Goal: Transaction & Acquisition: Purchase product/service

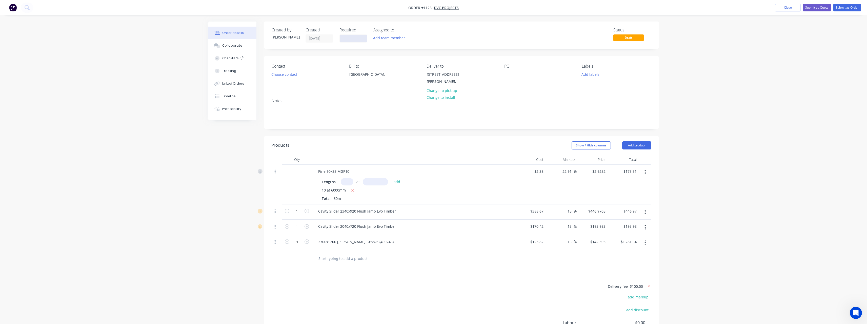
click at [362, 37] on input at bounding box center [353, 39] width 27 height 8
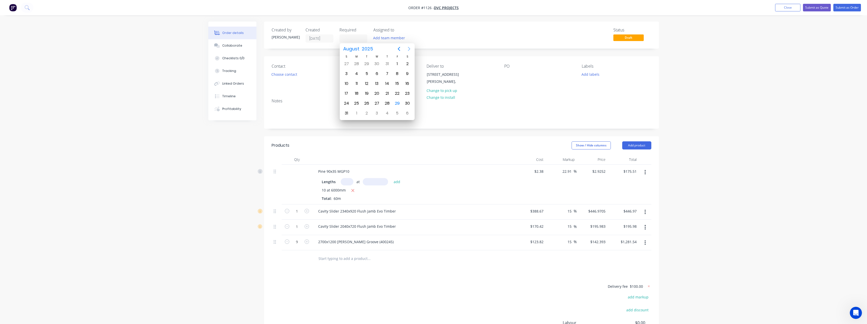
click at [409, 47] on icon "Next page" at bounding box center [409, 49] width 6 height 6
click at [385, 64] on div "4" at bounding box center [387, 64] width 8 height 8
type input "[DATE]"
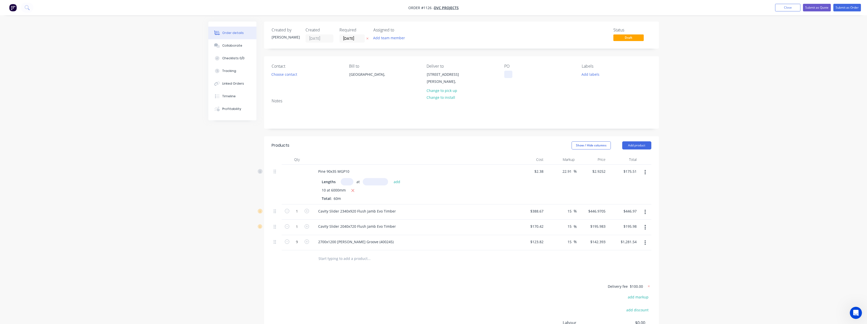
click at [509, 73] on div at bounding box center [508, 74] width 8 height 7
click at [595, 76] on button "Add labels" at bounding box center [590, 74] width 23 height 7
click at [606, 129] on div "Buy Ins" at bounding box center [602, 130] width 15 height 6
click at [614, 145] on div "Stick Materials" at bounding box center [608, 147] width 26 height 6
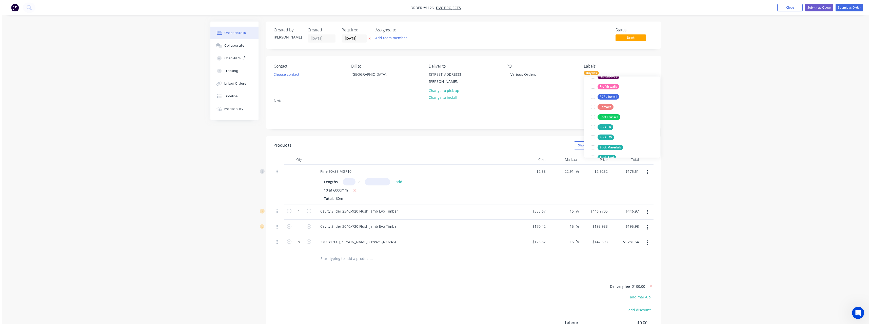
scroll to position [0, 0]
click at [710, 82] on div "Order details Collaborate Checklists 0/0 Tracking Linked Orders Timeline Profit…" at bounding box center [433, 196] width 867 height 393
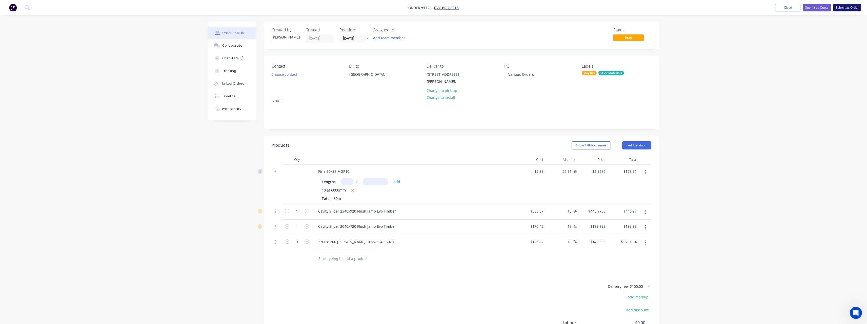
click at [841, 6] on button "Submit as Order" at bounding box center [847, 8] width 28 height 8
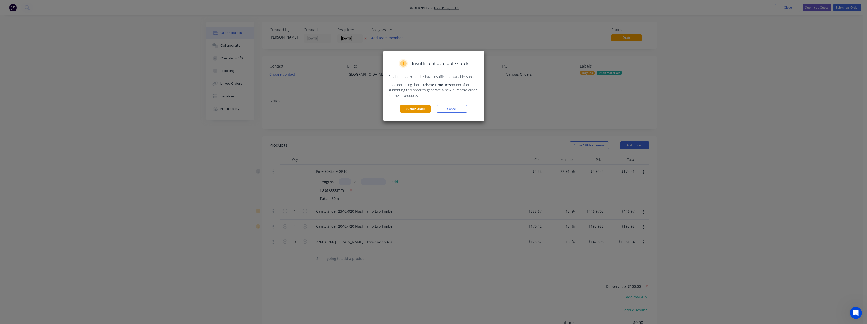
click at [424, 108] on button "Submit Order" at bounding box center [415, 109] width 30 height 8
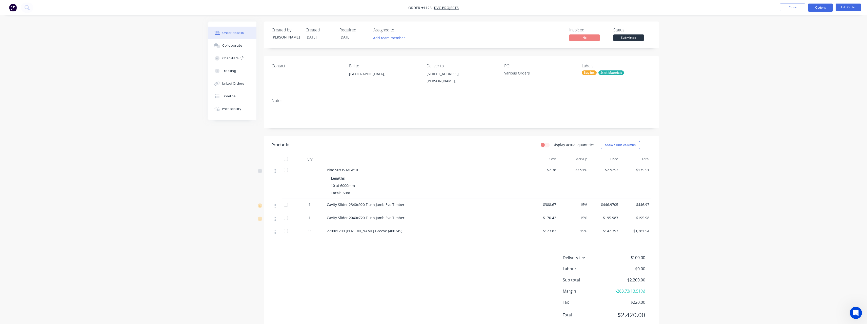
click at [813, 9] on button "Options" at bounding box center [820, 8] width 25 height 8
click at [803, 61] on div "Work Order" at bounding box center [805, 60] width 47 height 7
click at [801, 53] on div "Without pricing" at bounding box center [805, 50] width 47 height 7
click at [792, 68] on div "Delivery Docket" at bounding box center [805, 71] width 47 height 7
click at [795, 43] on div "With pricing" at bounding box center [805, 40] width 47 height 7
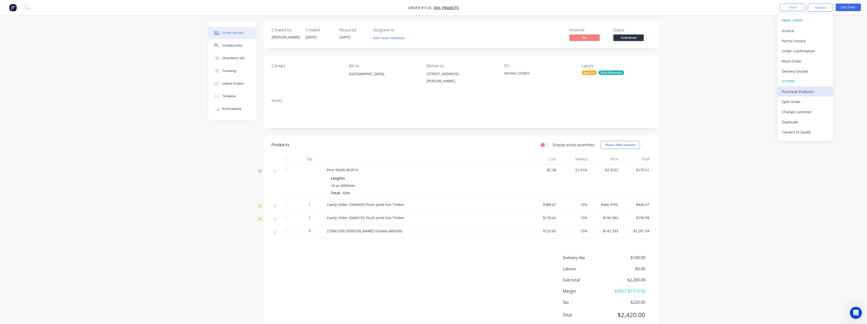
click at [796, 91] on div "Purchase Products" at bounding box center [805, 91] width 47 height 7
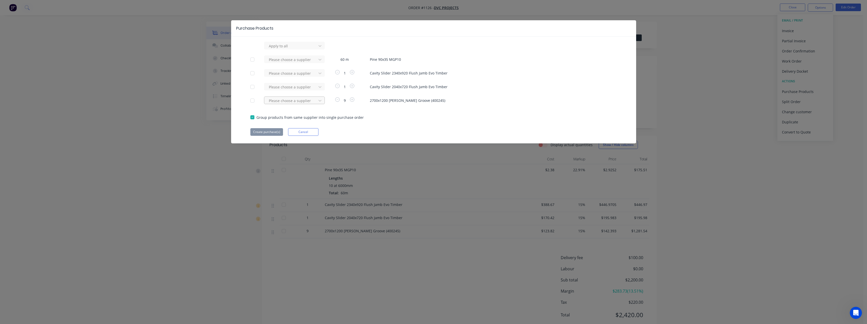
click at [285, 49] on div at bounding box center [291, 46] width 46 height 6
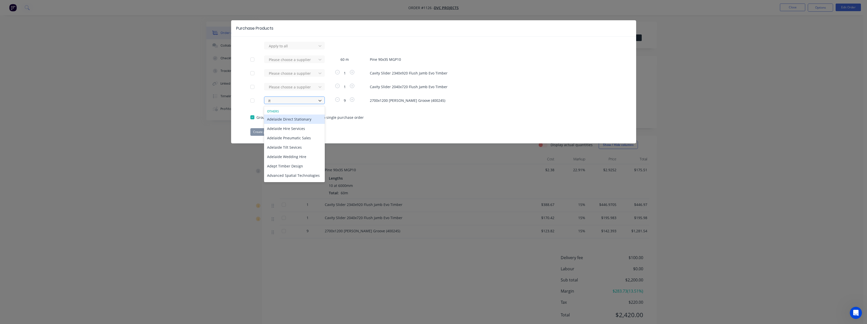
type input "iti"
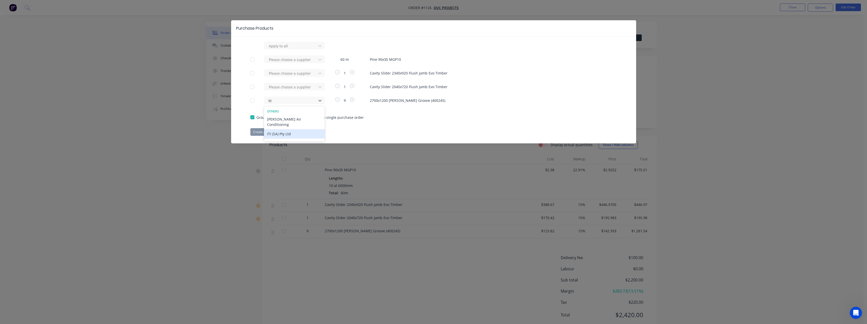
click at [279, 129] on div "ITI (SA) Pty Ltd" at bounding box center [294, 133] width 61 height 9
click at [277, 132] on button "Create purchase(s)" at bounding box center [266, 132] width 33 height 8
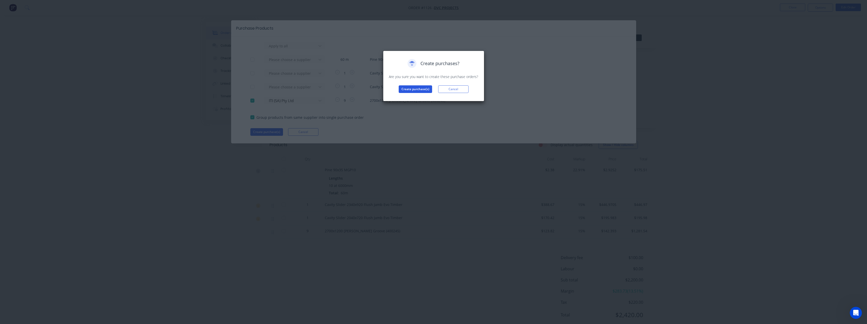
click at [409, 91] on button "Create purchase(s)" at bounding box center [415, 89] width 33 height 8
click at [409, 94] on button "View purchase(s)" at bounding box center [415, 97] width 30 height 8
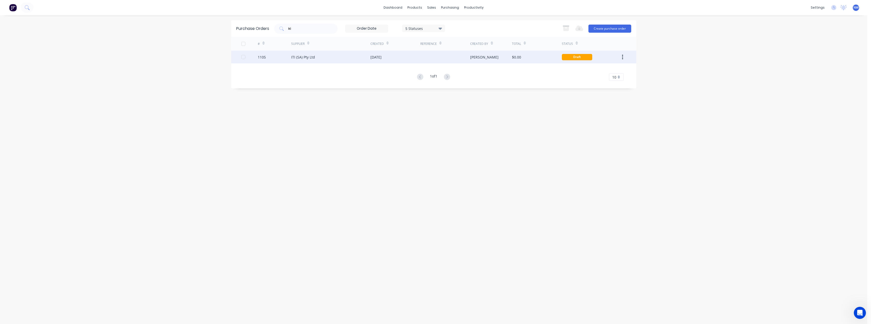
click at [448, 57] on div at bounding box center [445, 57] width 50 height 13
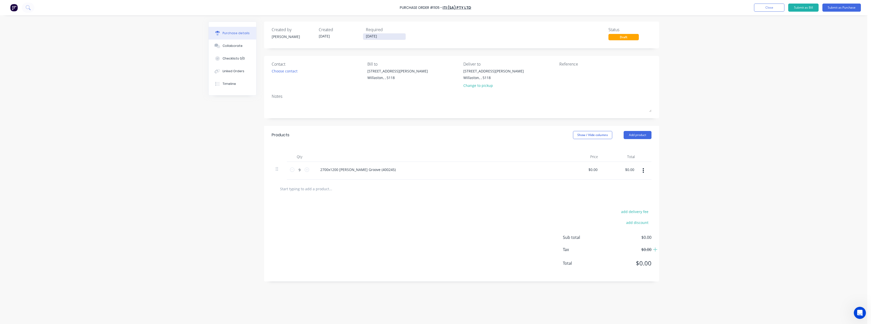
click at [389, 36] on input "[DATE]" at bounding box center [384, 36] width 43 height 6
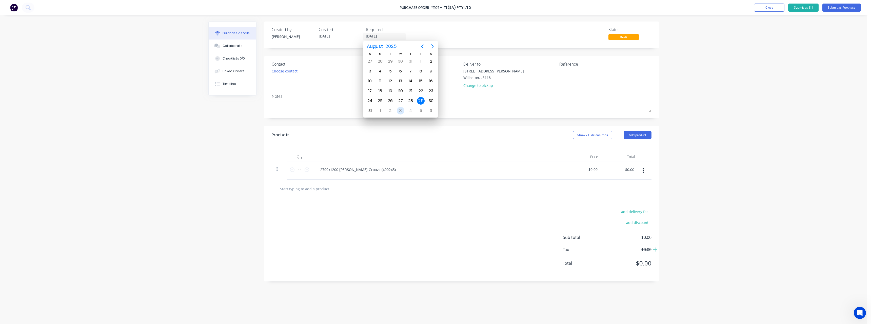
click at [403, 108] on div "3" at bounding box center [400, 111] width 10 height 10
type input "[DATE]"
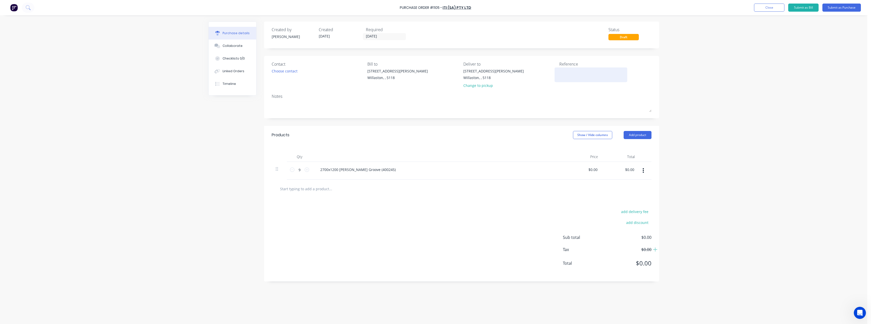
click at [574, 72] on textarea at bounding box center [590, 73] width 63 height 11
type textarea "DVC #1126"
click at [596, 171] on input "0.0000" at bounding box center [593, 169] width 12 height 7
click at [598, 171] on input "0" at bounding box center [593, 169] width 12 height 7
type input "$123.82"
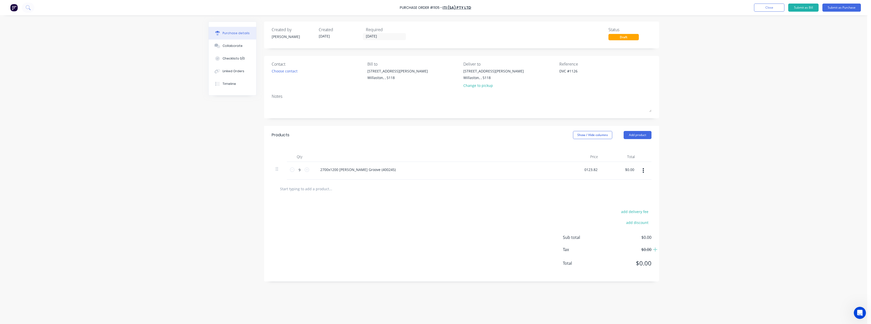
type input "$1,114.38"
click at [390, 190] on div at bounding box center [352, 188] width 152 height 10
click at [834, 7] on button "Submit as Purchase" at bounding box center [841, 8] width 38 height 8
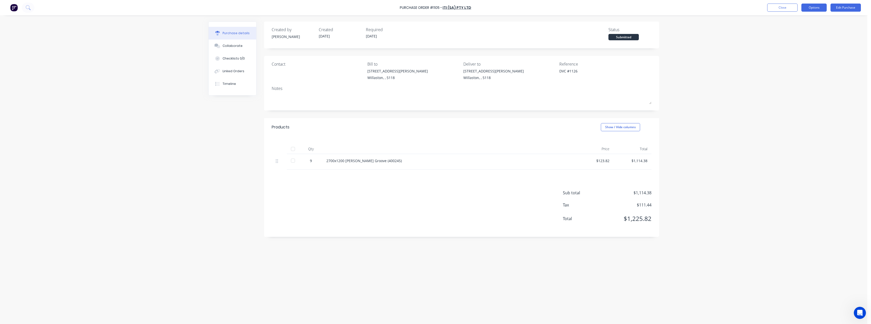
click at [821, 10] on button "Options" at bounding box center [813, 8] width 25 height 8
click at [814, 18] on div "Print / Email" at bounding box center [802, 20] width 39 height 7
click at [811, 30] on div "With pricing" at bounding box center [802, 30] width 39 height 7
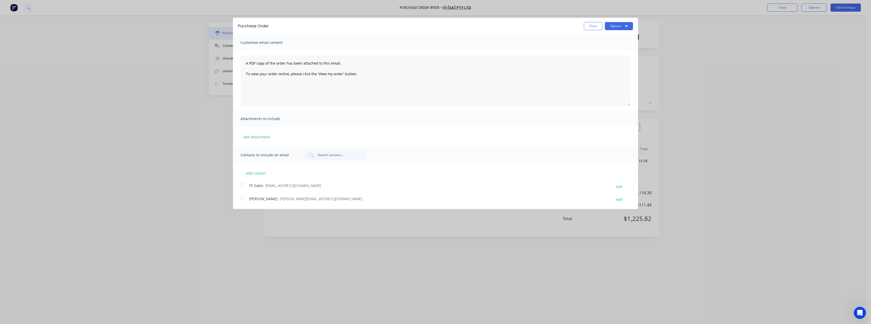
click at [286, 187] on span "- [EMAIL_ADDRESS][DOMAIN_NAME]" at bounding box center [292, 185] width 58 height 5
click at [619, 27] on button "Options" at bounding box center [619, 26] width 28 height 8
click at [618, 51] on div "Email" at bounding box center [608, 48] width 39 height 7
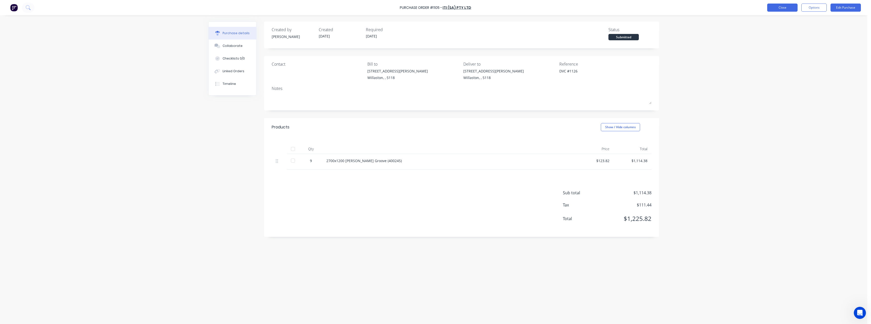
click at [785, 9] on button "Close" at bounding box center [782, 8] width 30 height 8
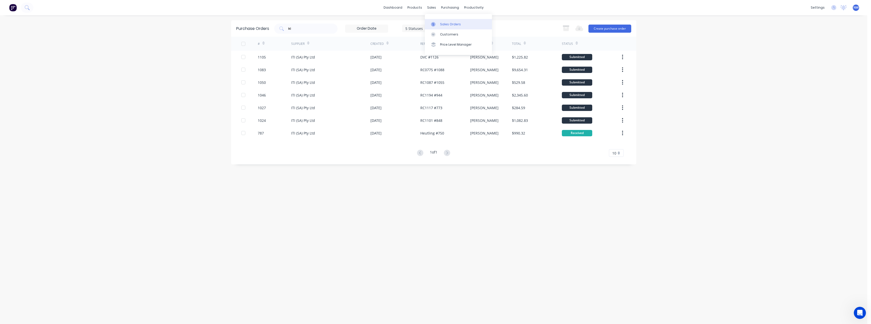
click at [445, 24] on div "Sales Orders" at bounding box center [450, 24] width 21 height 5
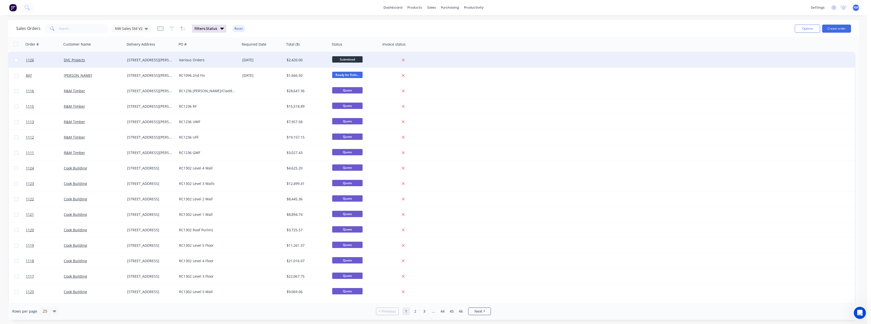
click at [199, 60] on div "Various Orders" at bounding box center [207, 59] width 56 height 5
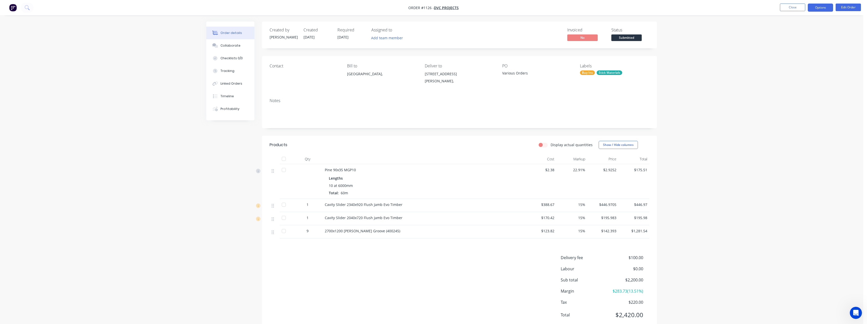
click at [816, 9] on button "Options" at bounding box center [820, 8] width 25 height 8
click at [801, 90] on div "Purchase Products" at bounding box center [805, 91] width 47 height 7
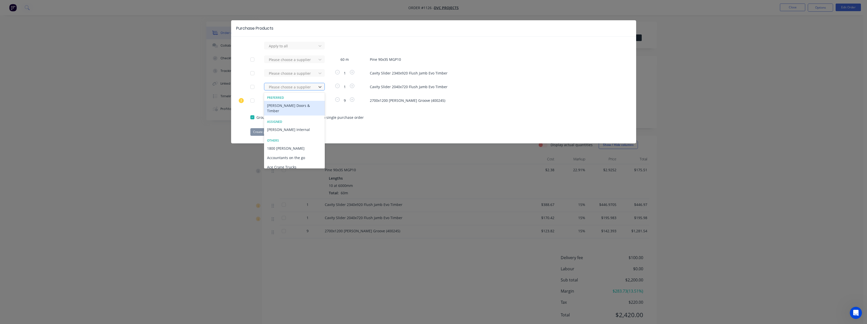
click at [298, 85] on div at bounding box center [291, 87] width 46 height 6
click at [297, 105] on div "[PERSON_NAME] Doors & Timber" at bounding box center [294, 108] width 61 height 15
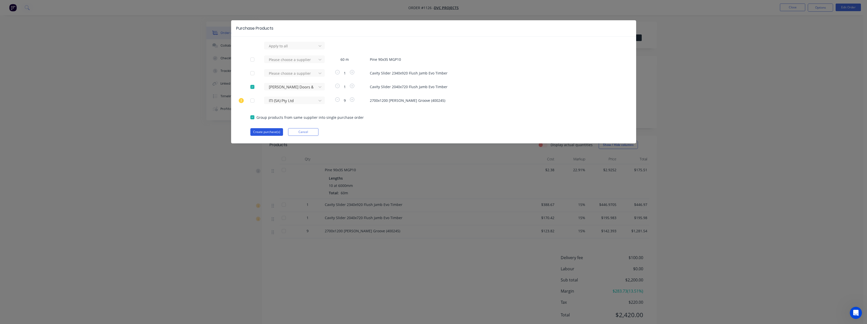
click at [271, 131] on button "Create purchase(s)" at bounding box center [266, 132] width 33 height 8
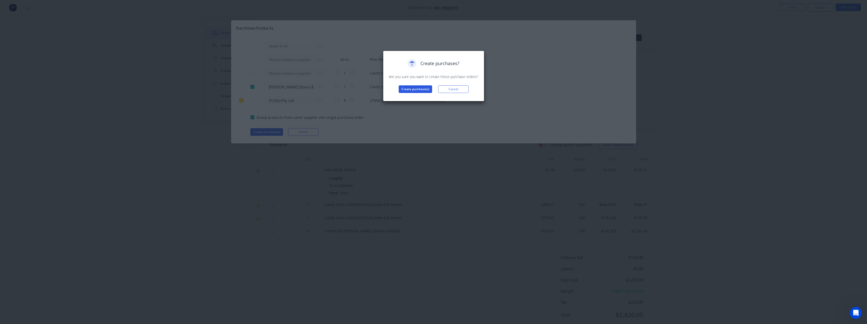
click at [411, 87] on button "Create purchase(s)" at bounding box center [415, 89] width 33 height 8
click at [413, 97] on button "View purchase(s)" at bounding box center [415, 97] width 30 height 8
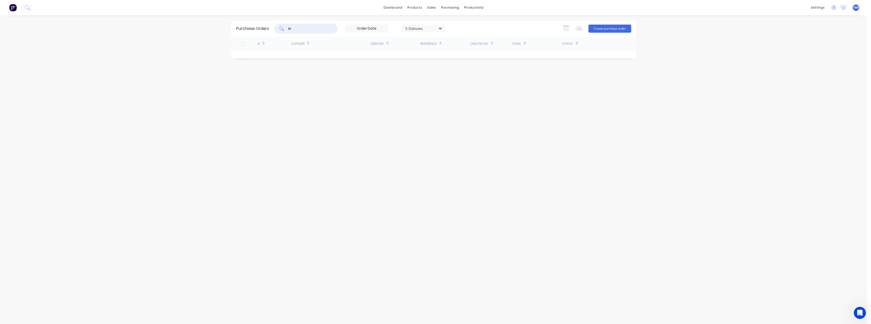
drag, startPoint x: 305, startPoint y: 30, endPoint x: 276, endPoint y: 31, distance: 29.6
click at [276, 31] on div "iti" at bounding box center [305, 29] width 63 height 10
click at [320, 60] on div "[PERSON_NAME] Doors & Timber" at bounding box center [330, 57] width 79 height 13
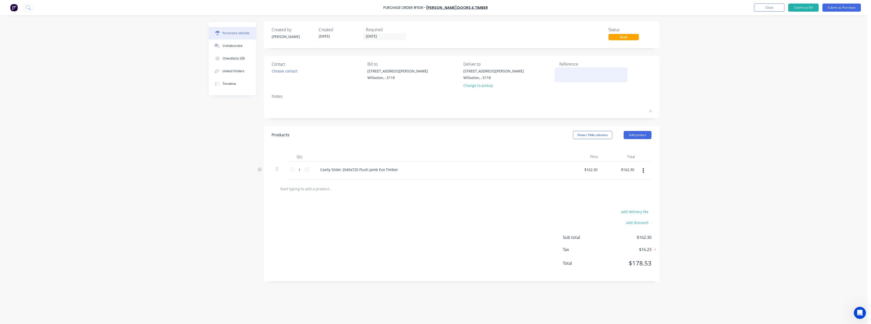
click at [567, 72] on textarea at bounding box center [590, 73] width 63 height 11
type textarea "DVC #1126"
click at [388, 34] on input "[DATE]" at bounding box center [384, 36] width 43 height 6
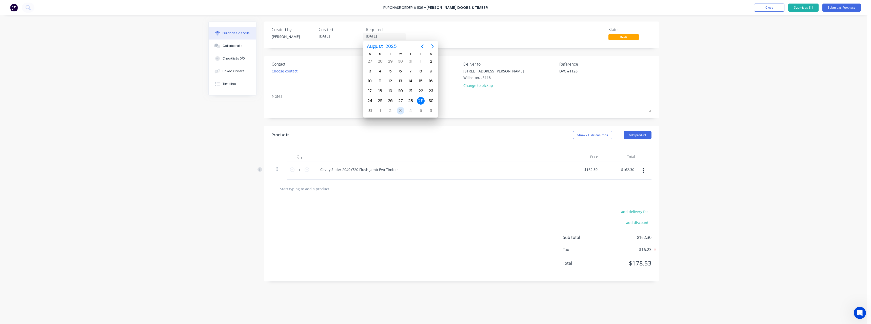
click at [402, 110] on div "3" at bounding box center [401, 111] width 8 height 8
type input "[DATE]"
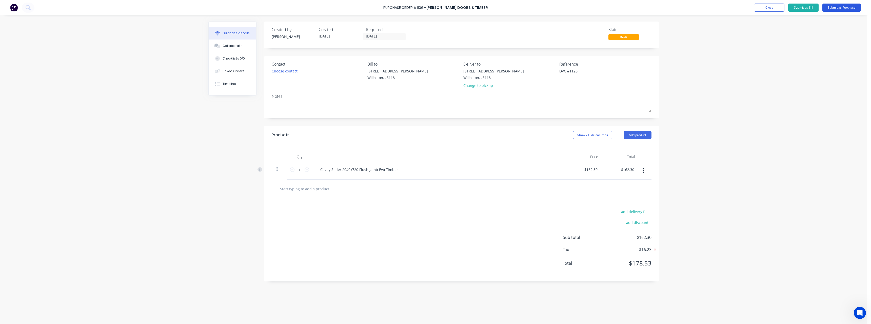
click at [828, 9] on button "Submit as Purchase" at bounding box center [841, 8] width 38 height 8
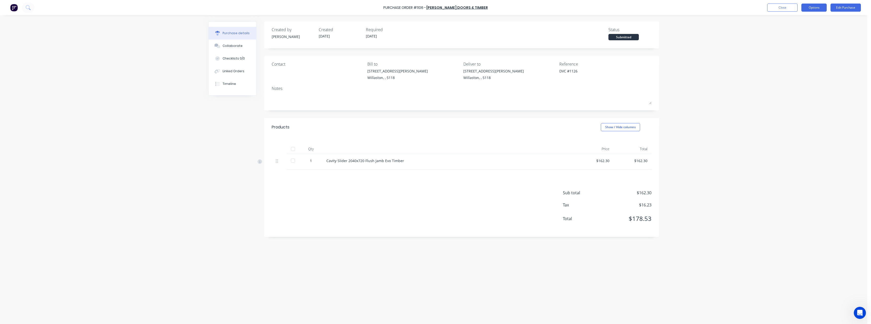
click at [811, 7] on button "Options" at bounding box center [813, 8] width 25 height 8
click at [806, 18] on div "Print / Email" at bounding box center [802, 20] width 39 height 7
click at [803, 28] on div "With pricing" at bounding box center [802, 30] width 39 height 7
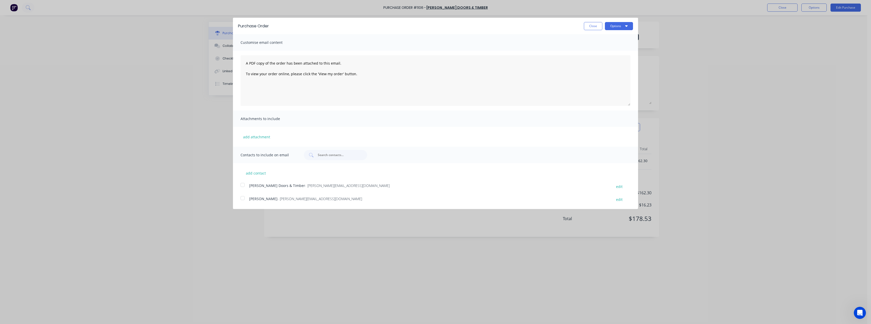
click at [326, 183] on div "[PERSON_NAME] Doors & Timber - [EMAIL_ADDRESS][DOMAIN_NAME]" at bounding box center [428, 186] width 358 height 7
click at [615, 25] on button "Options" at bounding box center [619, 26] width 28 height 8
click at [603, 48] on div "Email" at bounding box center [608, 48] width 39 height 7
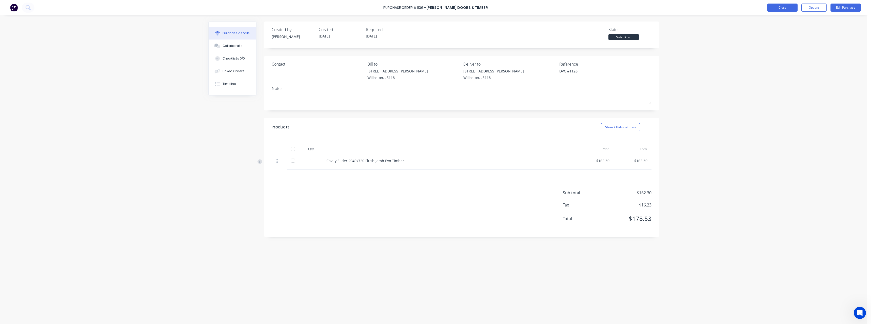
click at [779, 9] on button "Close" at bounding box center [782, 8] width 30 height 8
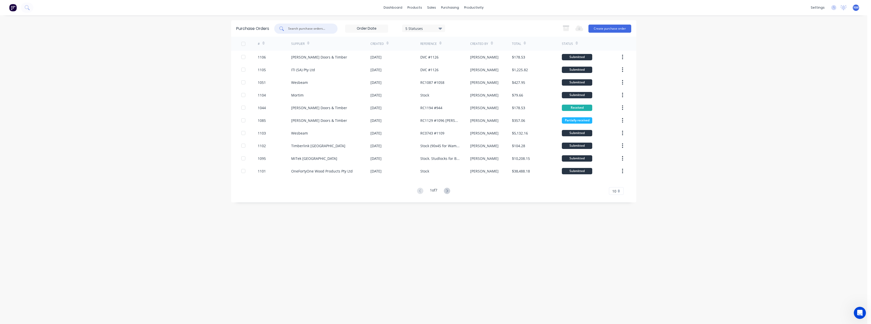
click at [313, 31] on input "text" at bounding box center [308, 28] width 42 height 5
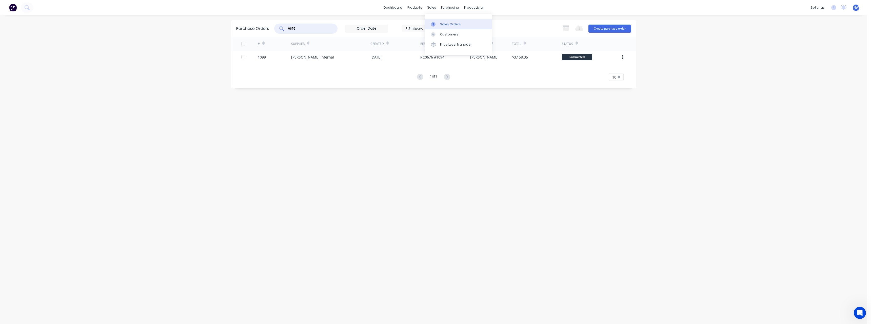
type input "0676"
click at [441, 21] on link "Sales Orders" at bounding box center [458, 24] width 67 height 10
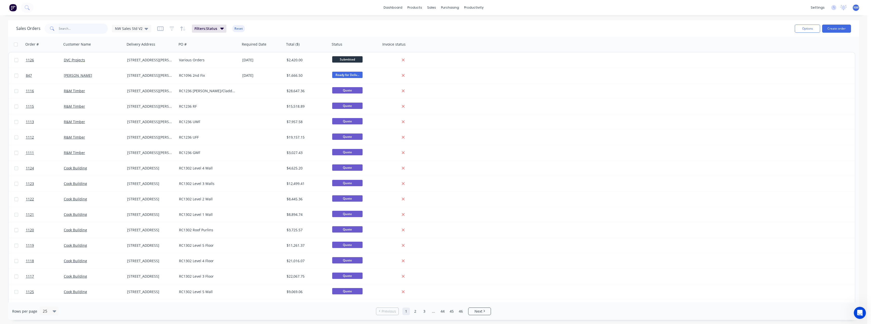
click at [82, 28] on input "text" at bounding box center [83, 29] width 49 height 10
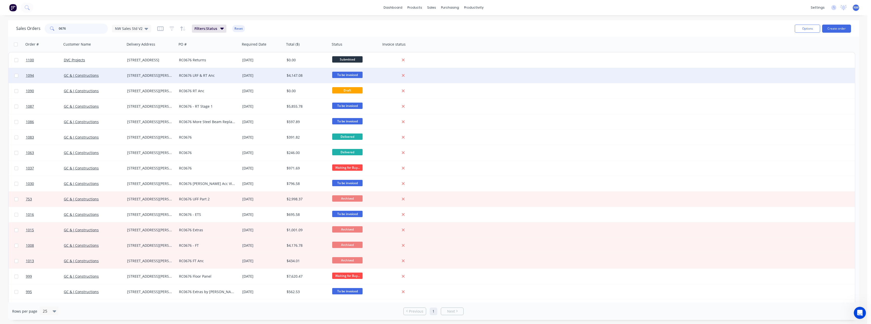
type input "0676"
click at [214, 78] on div "RC0676 LRF & RT Anc" at bounding box center [208, 75] width 63 height 15
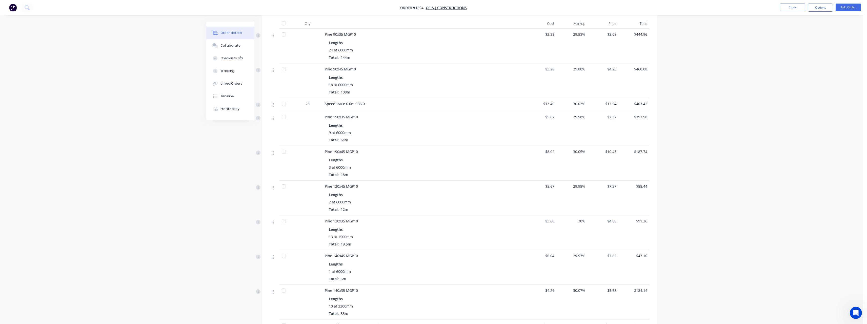
scroll to position [152, 0]
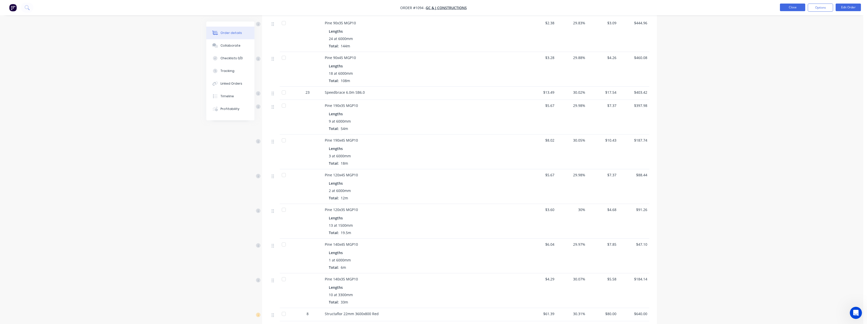
click at [801, 9] on button "Close" at bounding box center [792, 8] width 25 height 8
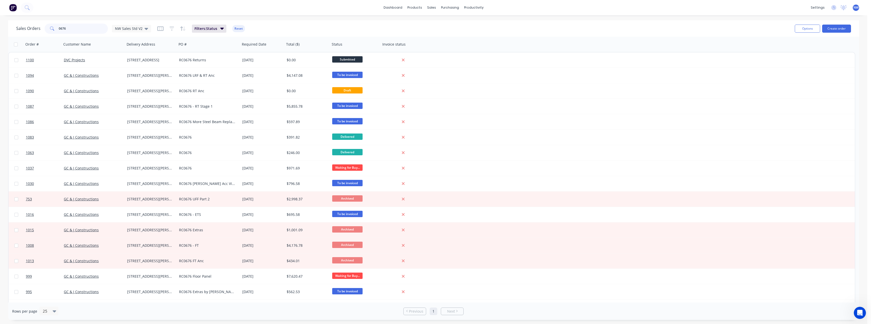
drag, startPoint x: 70, startPoint y: 30, endPoint x: 40, endPoint y: 32, distance: 29.7
click at [40, 32] on div "Sales Orders [STREET_ADDRESS]" at bounding box center [83, 29] width 135 height 10
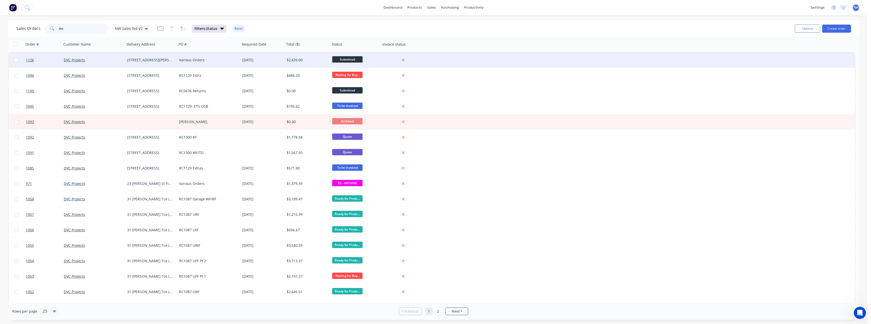
type input "dvc"
click at [116, 61] on div "DVC Projects" at bounding box center [92, 59] width 56 height 5
